Goal: Find specific page/section: Find specific page/section

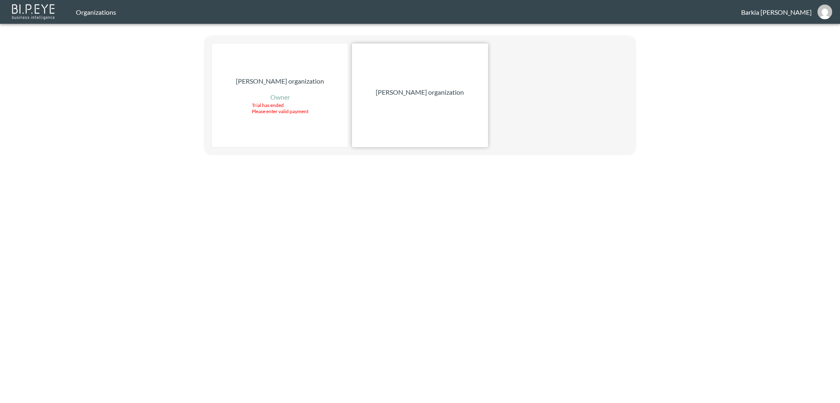
click at [414, 92] on p "[PERSON_NAME] organization" at bounding box center [420, 92] width 88 height 10
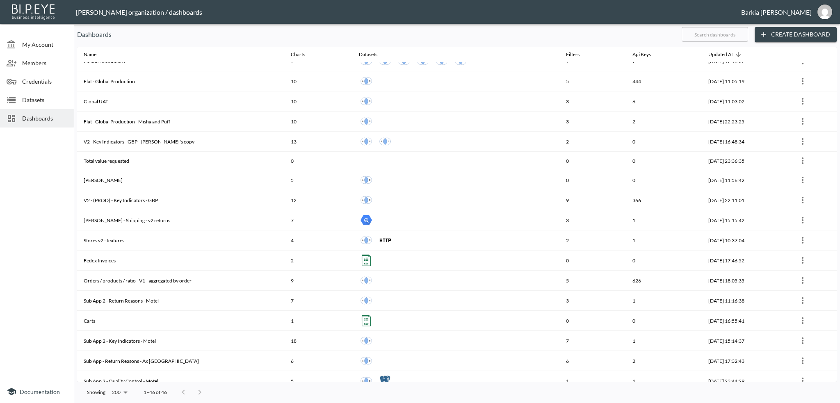
scroll to position [82, 0]
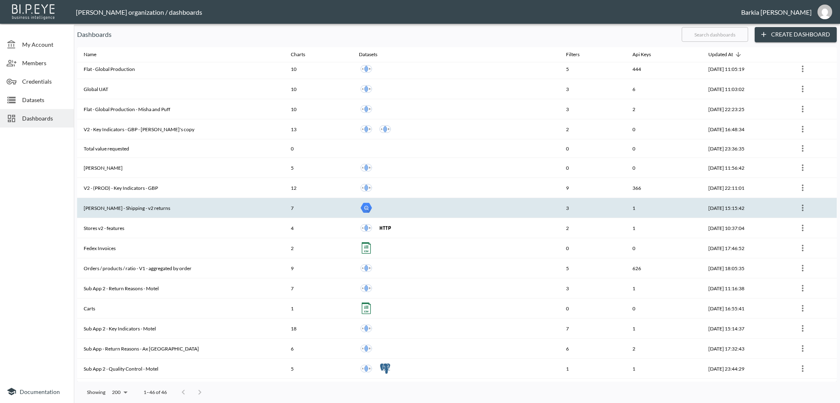
click at [153, 205] on th "[PERSON_NAME] - Shipping - v2 returns" at bounding box center [180, 208] width 207 height 20
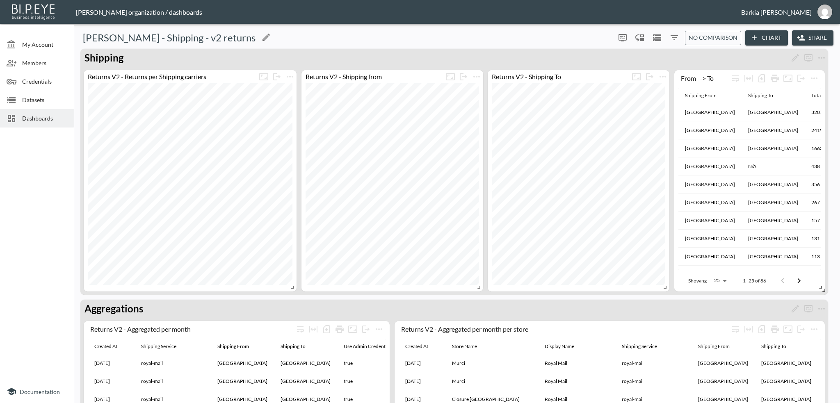
drag, startPoint x: 240, startPoint y: 37, endPoint x: 79, endPoint y: 36, distance: 160.4
click at [79, 36] on div "[PERSON_NAME] - Shipping - v2 returns" at bounding box center [344, 37] width 535 height 13
copy h5 "[PERSON_NAME] - Shipping - v2 returns"
click at [51, 307] on div at bounding box center [37, 255] width 74 height 249
drag, startPoint x: 84, startPoint y: 39, endPoint x: 241, endPoint y: 40, distance: 156.3
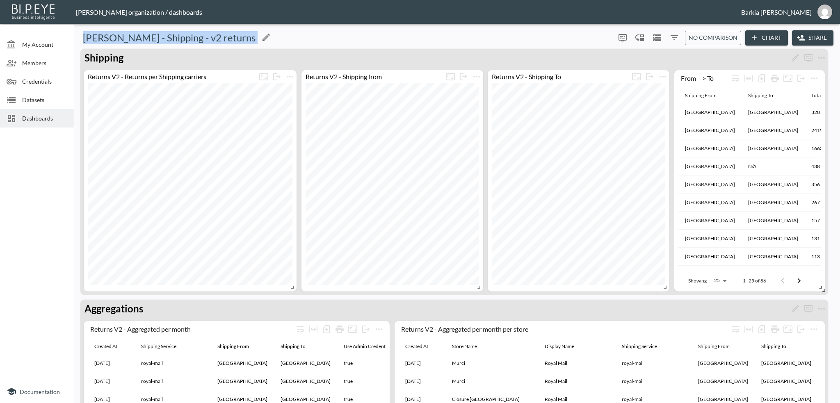
click at [241, 40] on div "[PERSON_NAME] - Shipping - v2 returns" at bounding box center [344, 37] width 535 height 13
copy div "[PERSON_NAME] - Shipping - v2 returns 0 0 No comparison Chart Share"
click at [303, 64] on div at bounding box center [476, 57] width 703 height 13
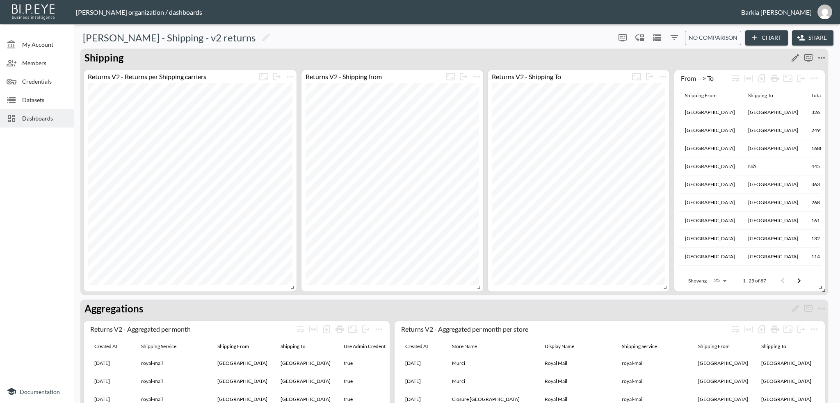
drag, startPoint x: 303, startPoint y: 64, endPoint x: 255, endPoint y: 60, distance: 48.5
click at [255, 60] on div at bounding box center [476, 57] width 703 height 13
